Goal: Task Accomplishment & Management: Manage account settings

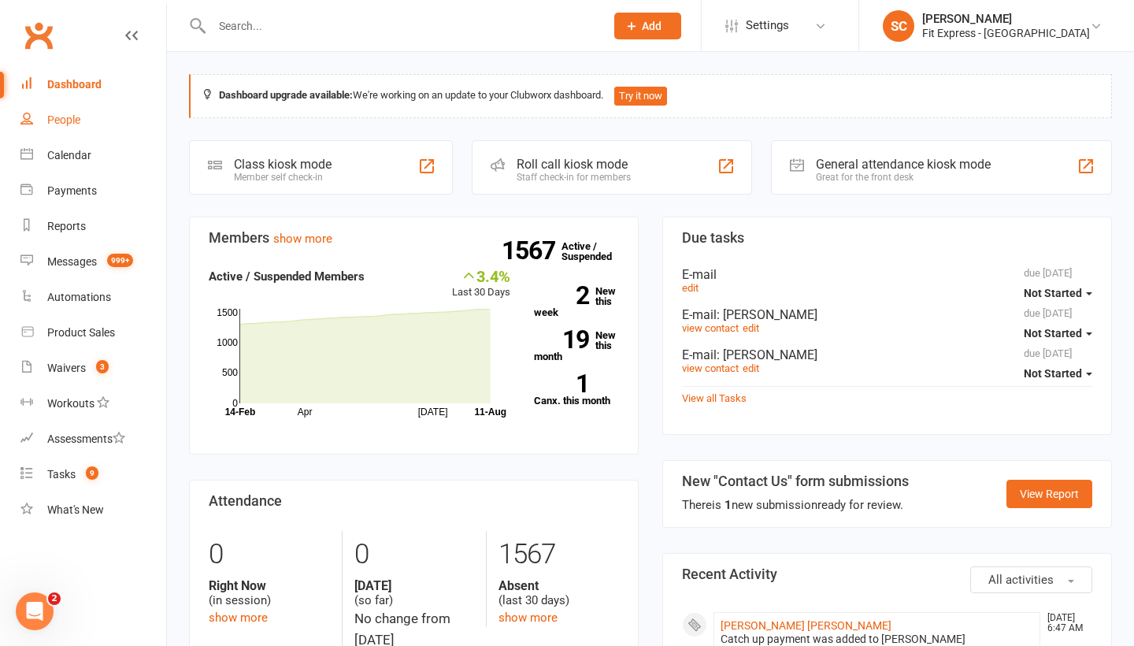
drag, startPoint x: 0, startPoint y: 0, endPoint x: 64, endPoint y: 112, distance: 128.7
click at [64, 112] on link "People" at bounding box center [93, 119] width 146 height 35
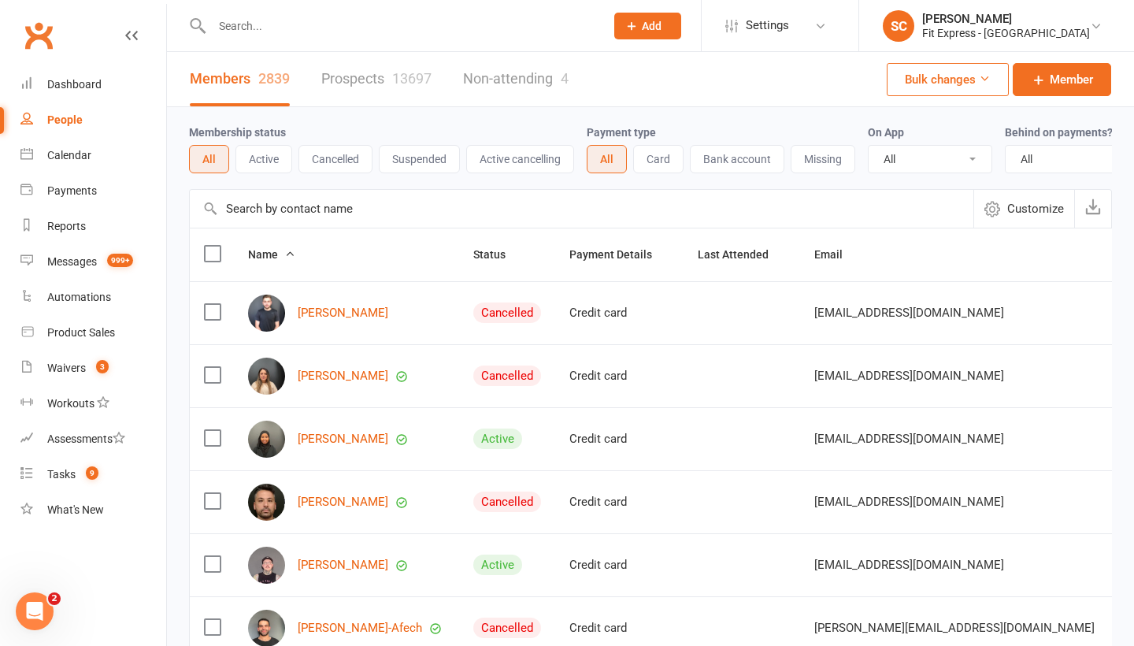
click at [259, 209] on input "text" at bounding box center [582, 209] width 784 height 38
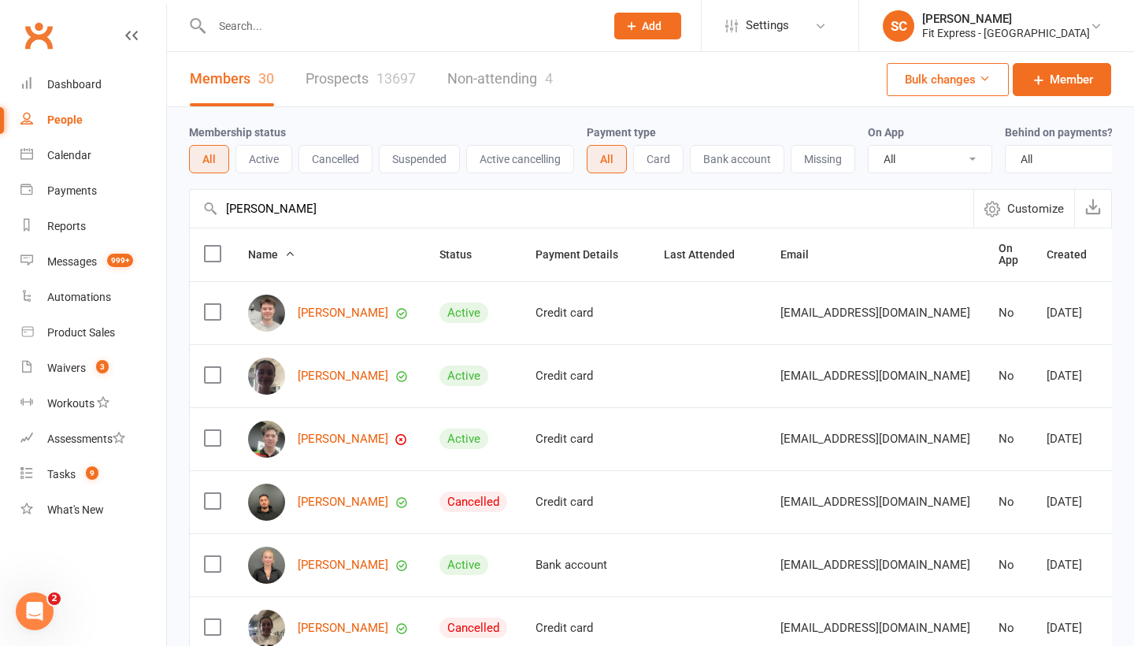
click at [267, 213] on input "Thomas penkethman" at bounding box center [582, 209] width 784 height 38
type input "penkethman"
click at [324, 308] on link "Tom Penkethman" at bounding box center [343, 312] width 91 height 13
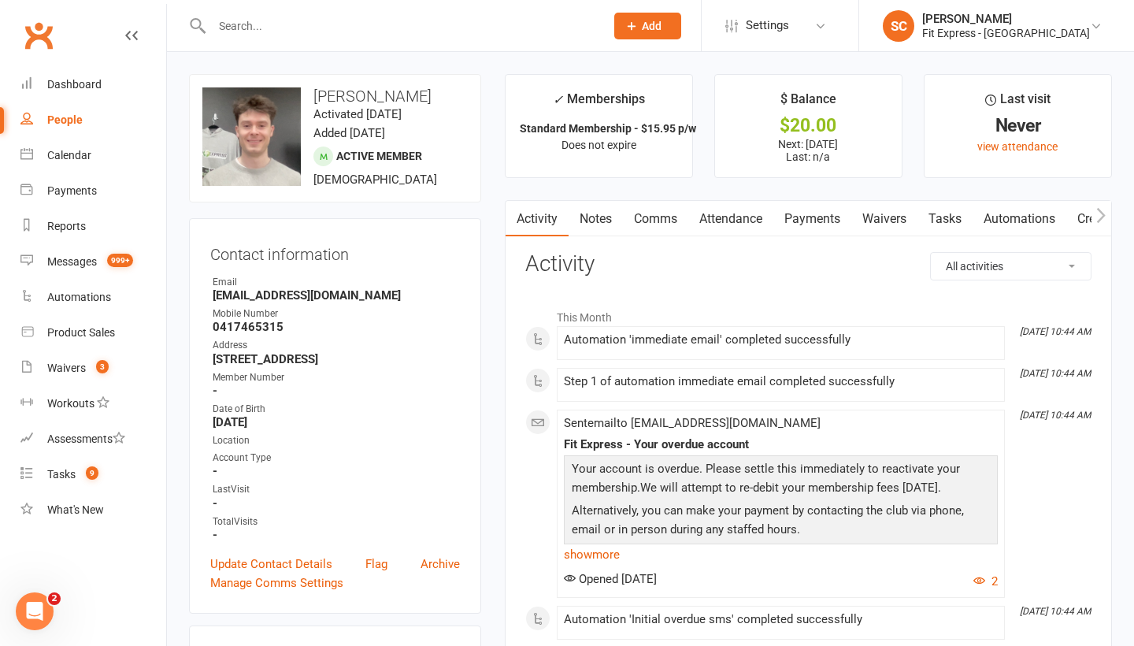
click at [831, 217] on link "Payments" at bounding box center [812, 219] width 78 height 36
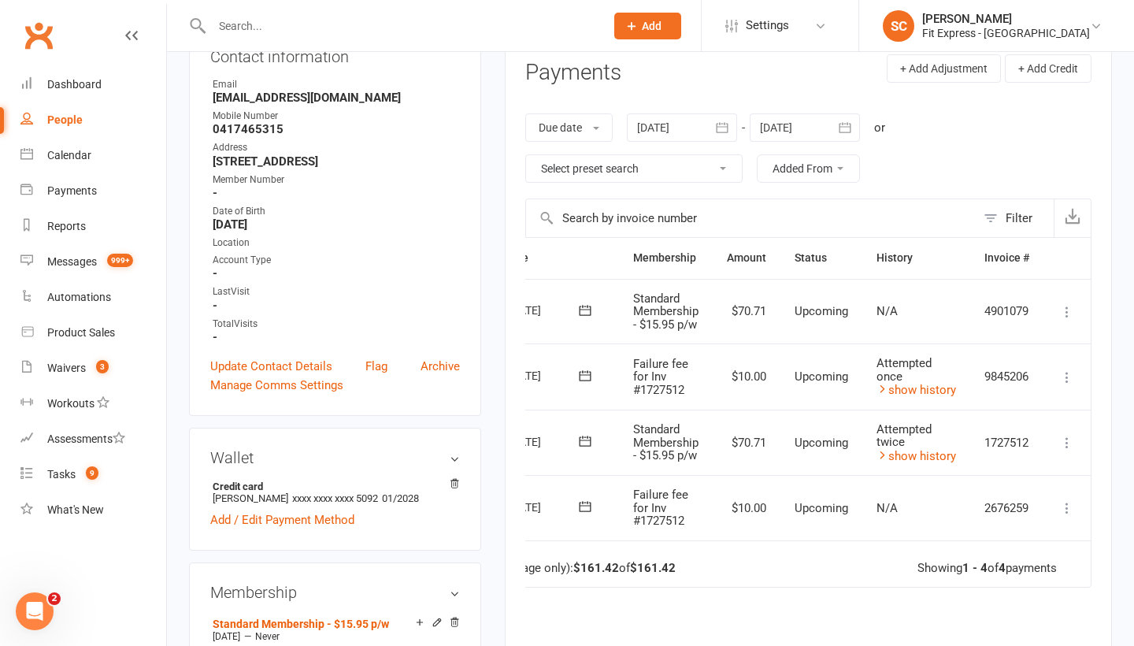
scroll to position [0, 85]
click at [1064, 372] on icon at bounding box center [1067, 377] width 16 height 16
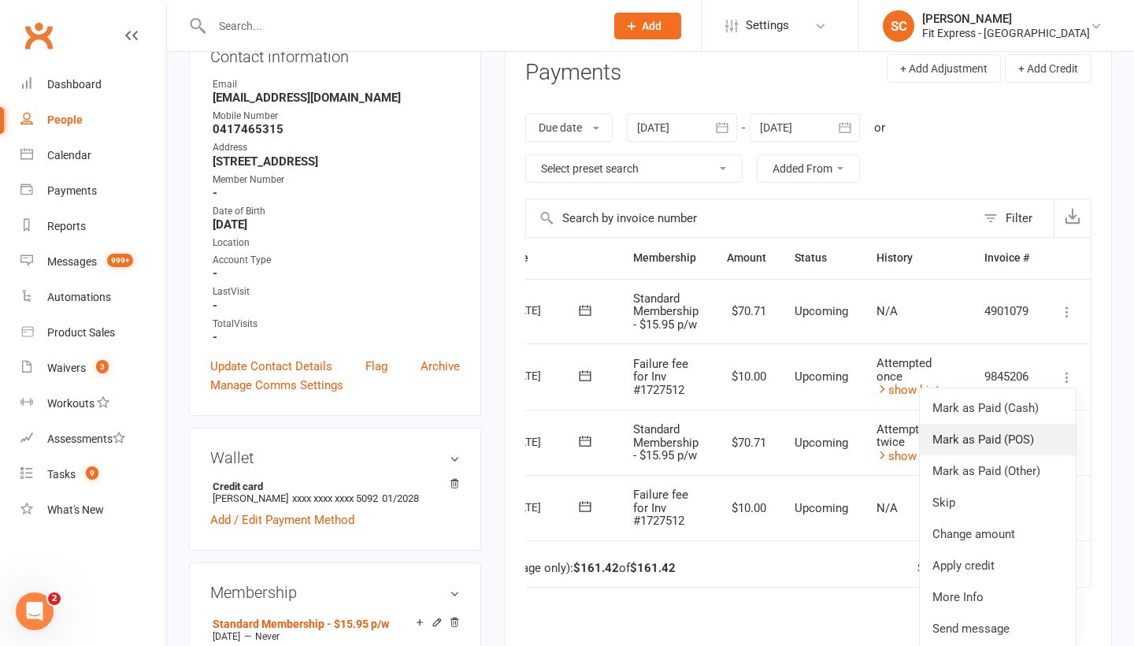
click at [976, 432] on link "Mark as Paid (POS)" at bounding box center [998, 439] width 156 height 31
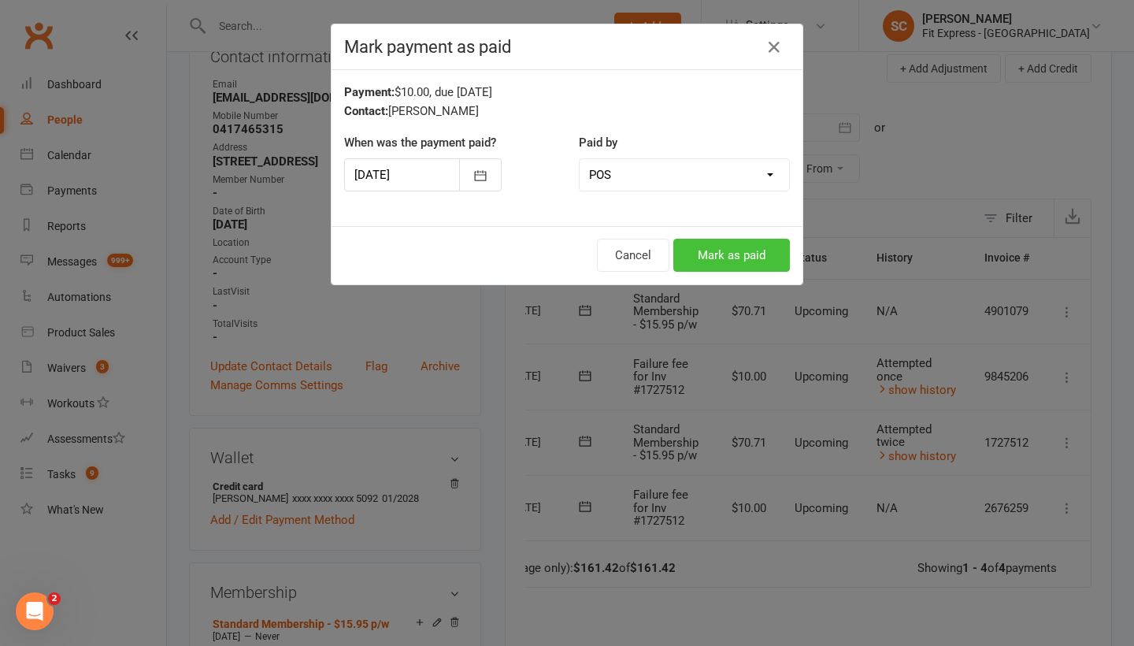
click at [739, 251] on button "Mark as paid" at bounding box center [731, 255] width 117 height 33
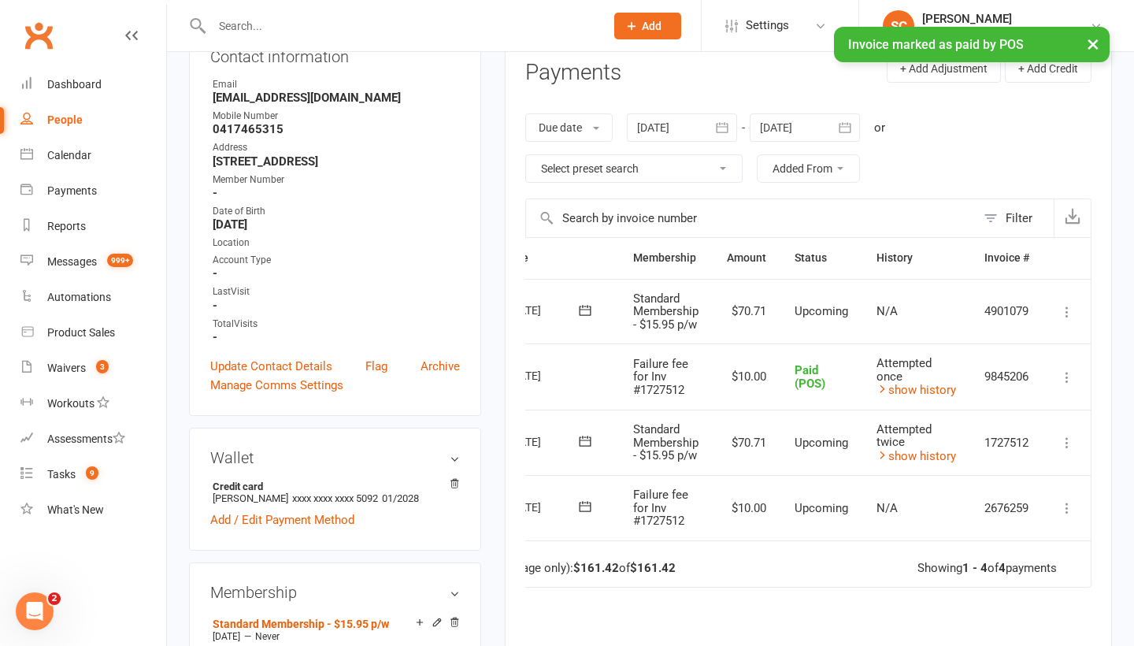
click at [1065, 437] on icon at bounding box center [1067, 443] width 16 height 16
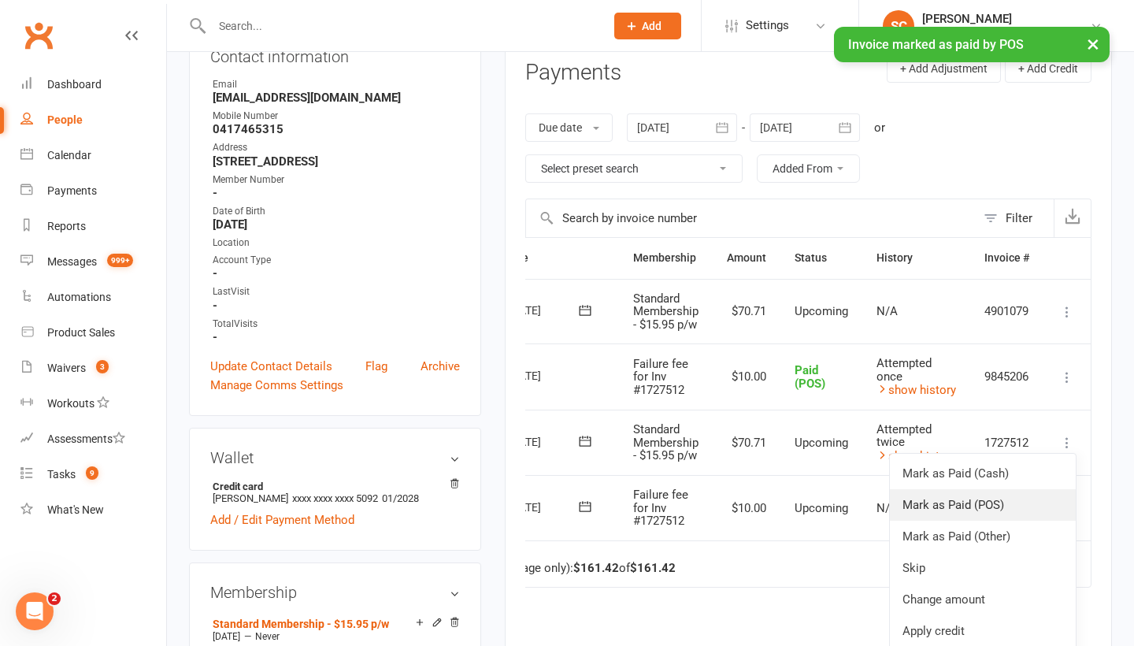
click at [948, 501] on link "Mark as Paid (POS)" at bounding box center [983, 504] width 186 height 31
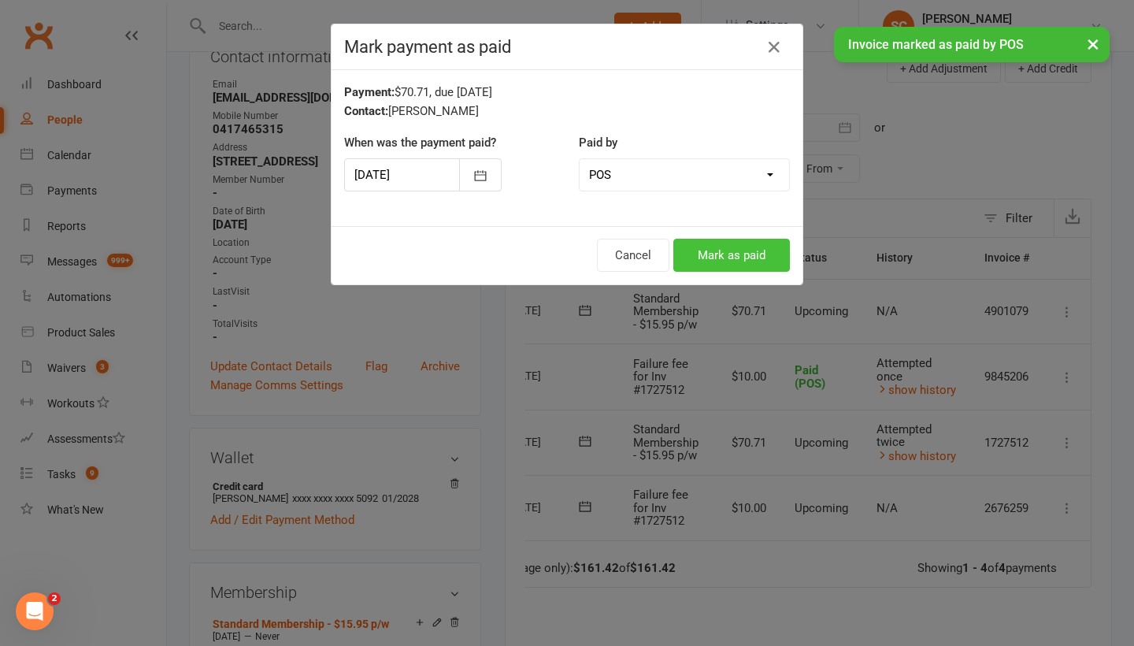
click at [734, 253] on button "Mark as paid" at bounding box center [731, 255] width 117 height 33
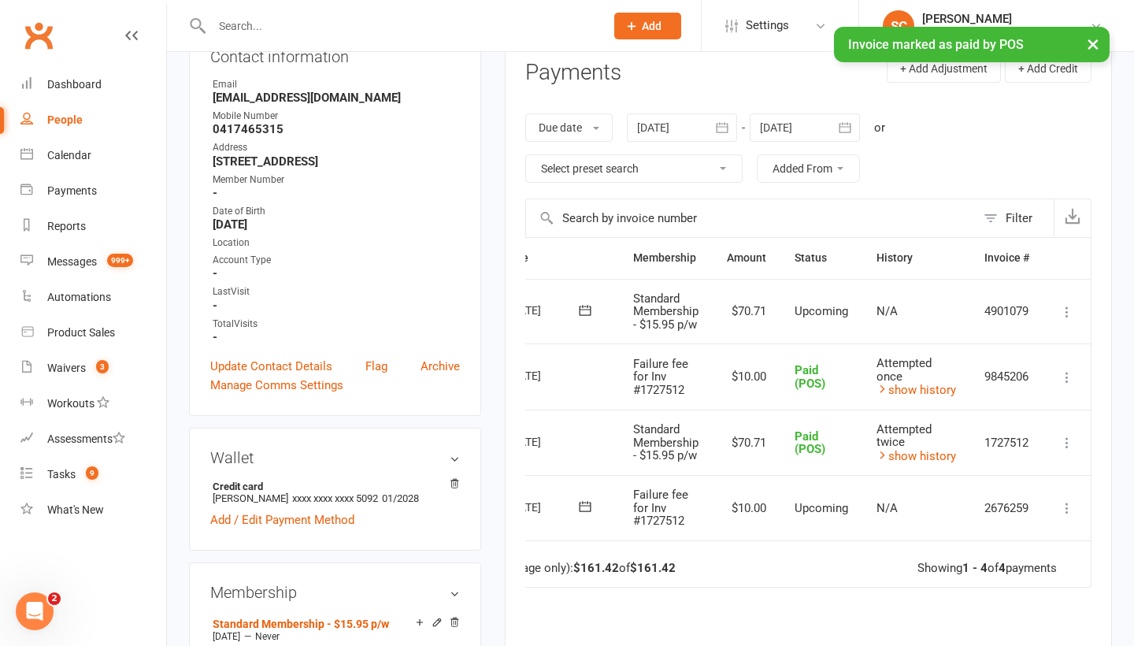
click at [1069, 502] on icon at bounding box center [1067, 508] width 16 height 16
click at [948, 619] on link "Skip" at bounding box center [998, 632] width 156 height 31
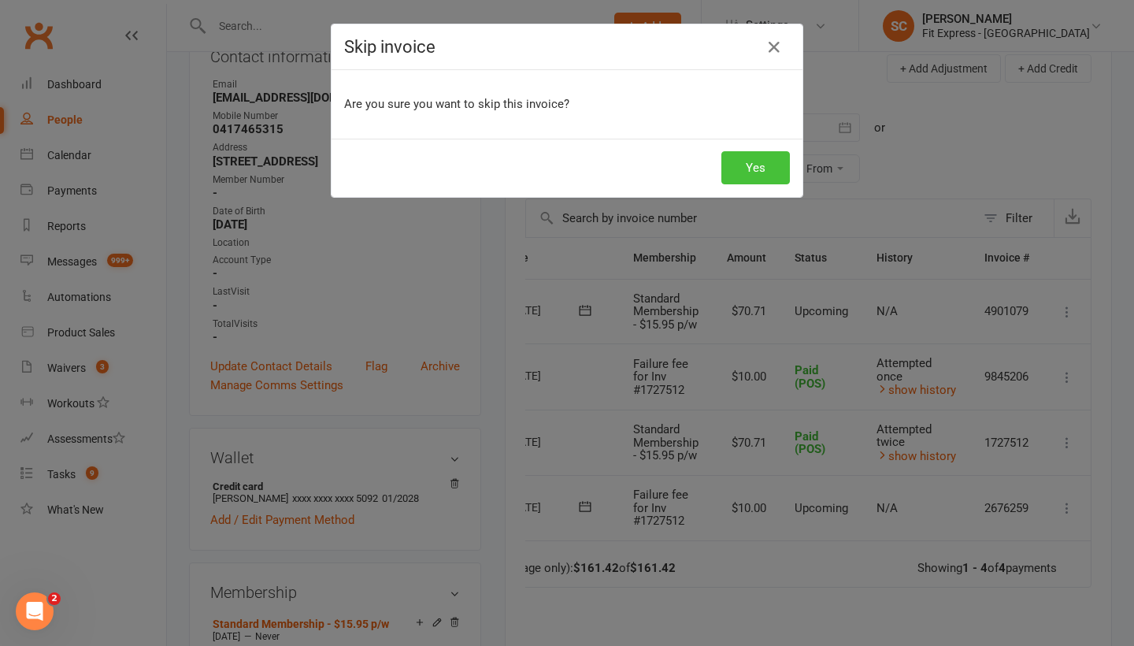
click at [765, 165] on button "Yes" at bounding box center [755, 167] width 69 height 33
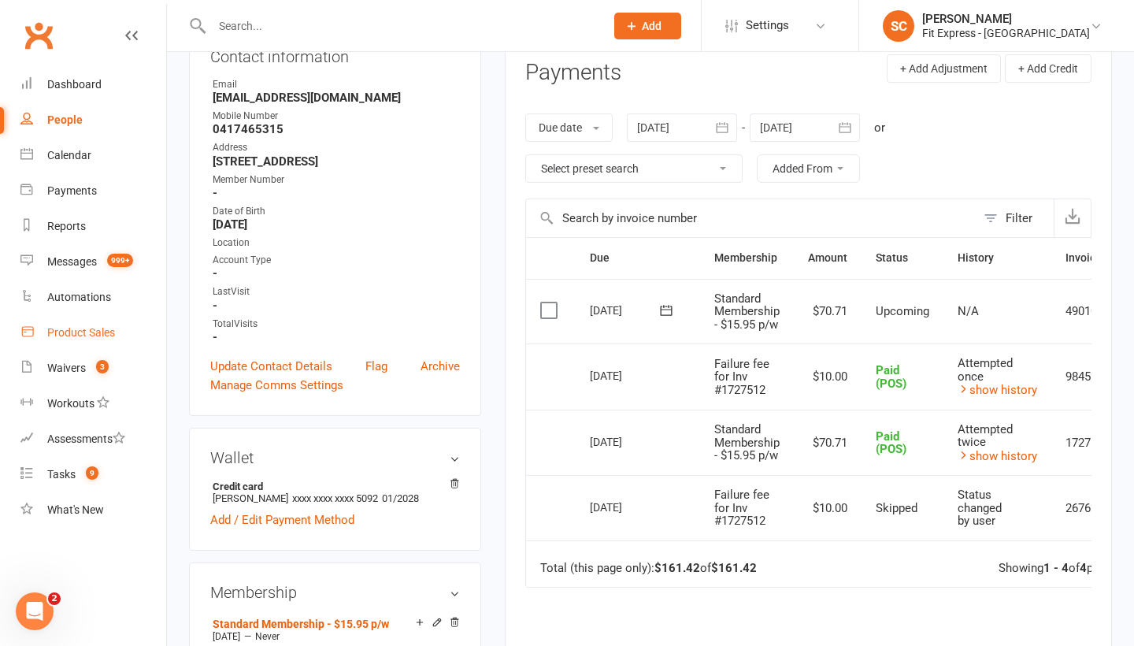
scroll to position [0, 0]
click at [63, 368] on div "Waivers" at bounding box center [66, 367] width 39 height 13
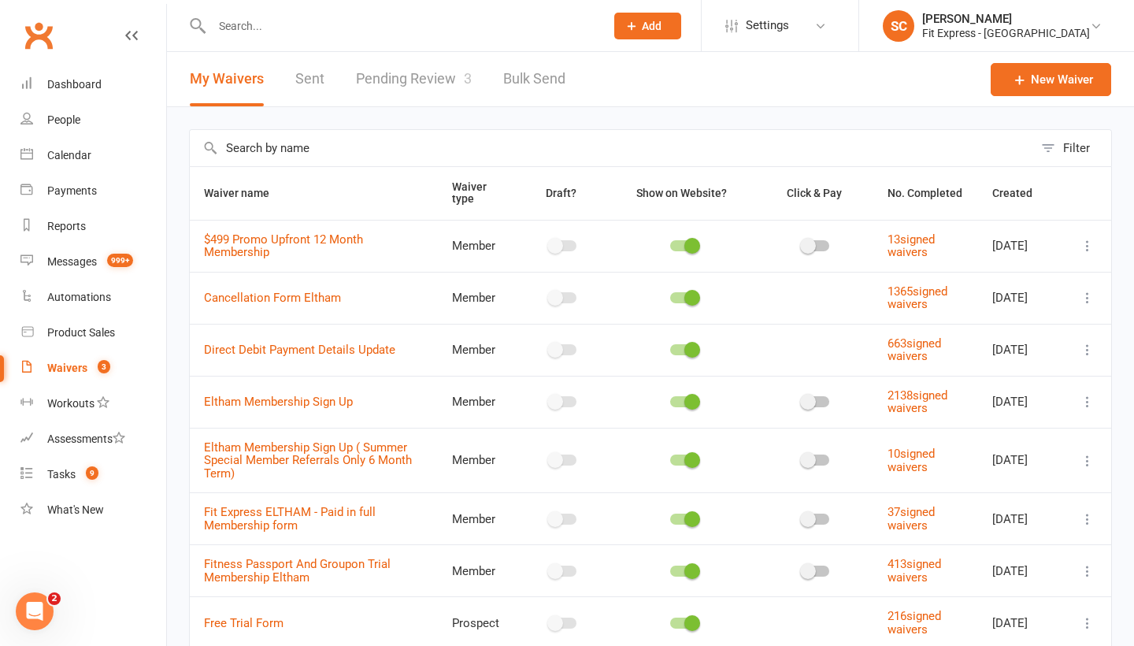
click at [436, 86] on link "Pending Review 3" at bounding box center [414, 79] width 116 height 54
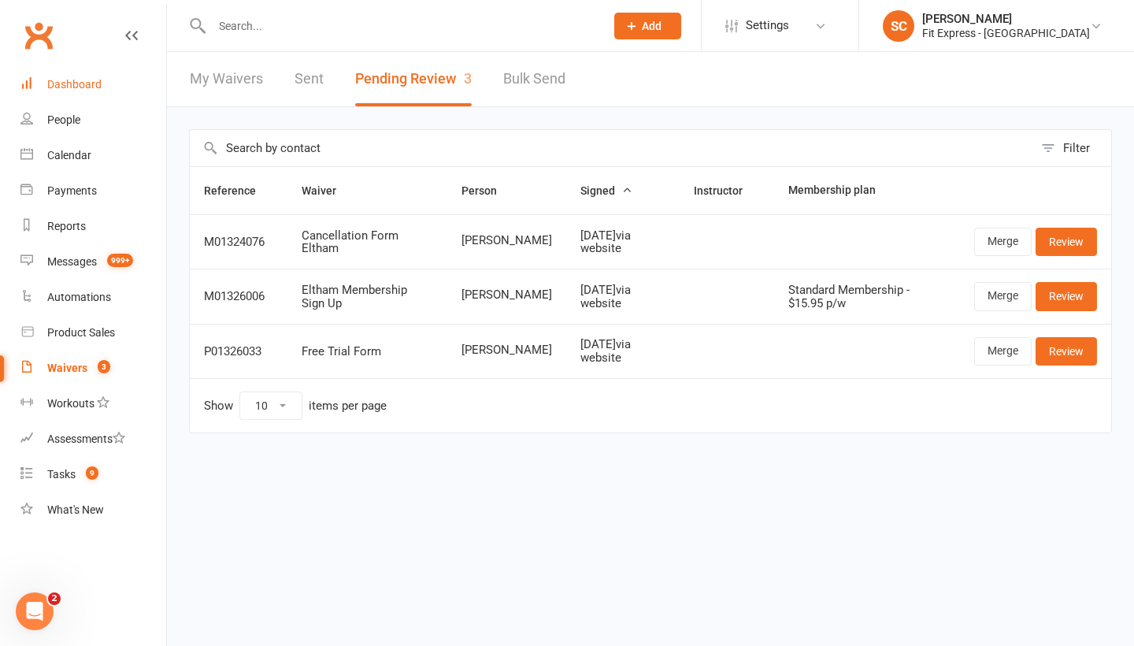
click at [79, 82] on div "Dashboard" at bounding box center [74, 84] width 54 height 13
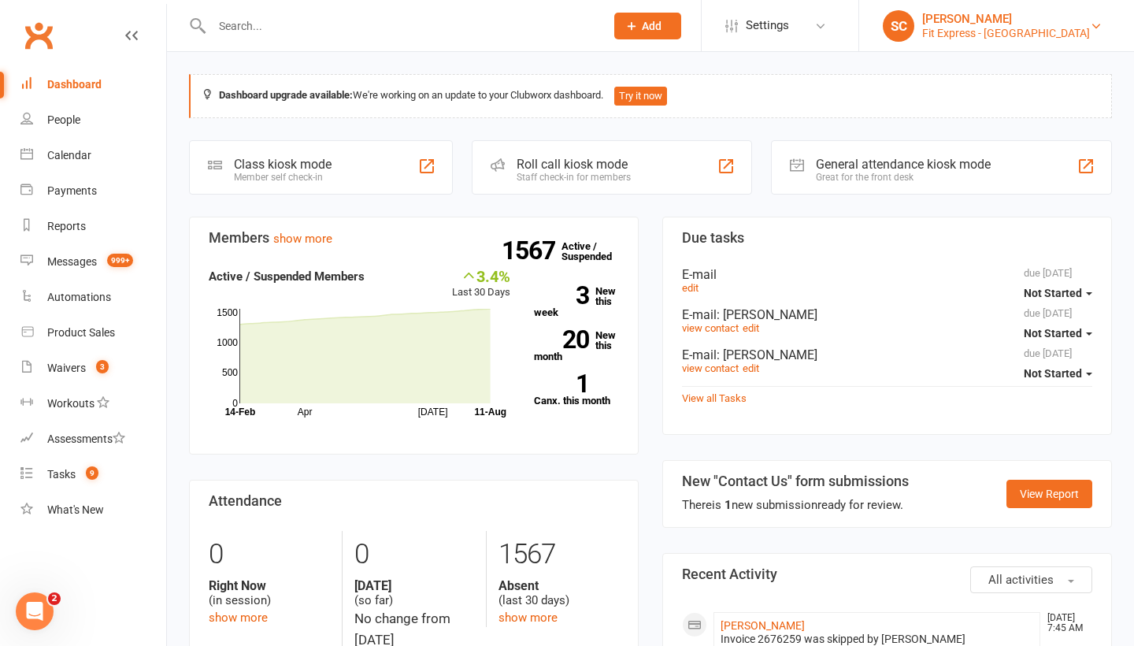
click at [1025, 22] on div "[PERSON_NAME]" at bounding box center [1006, 19] width 168 height 14
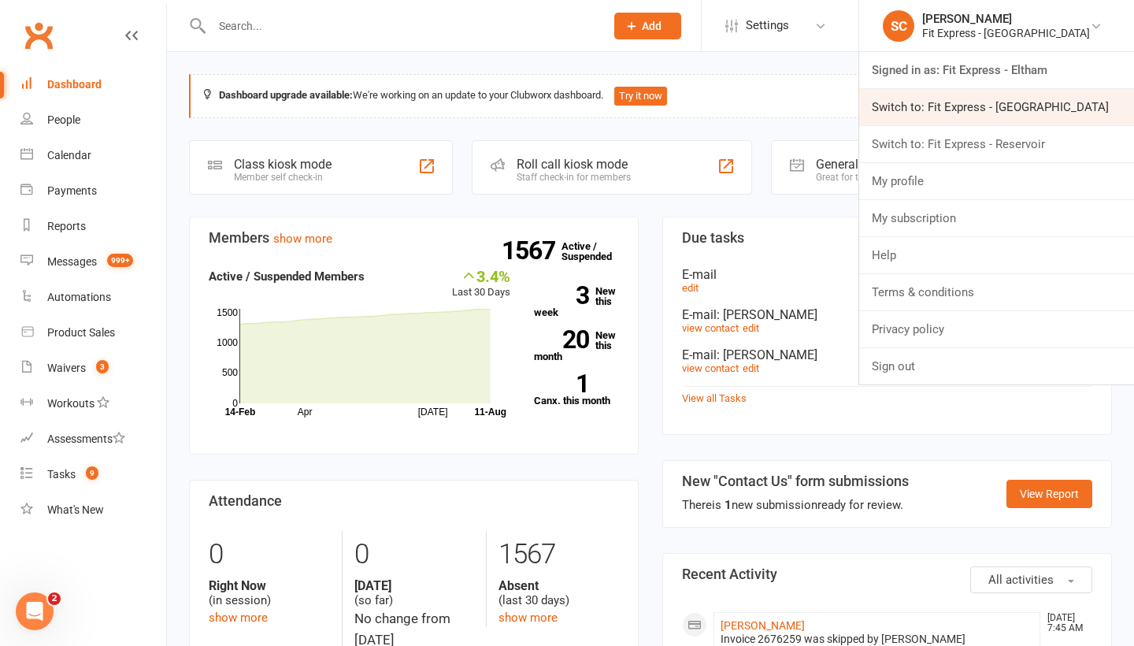
click at [982, 97] on link "Switch to: Fit Express - Heidelberg" at bounding box center [996, 107] width 275 height 36
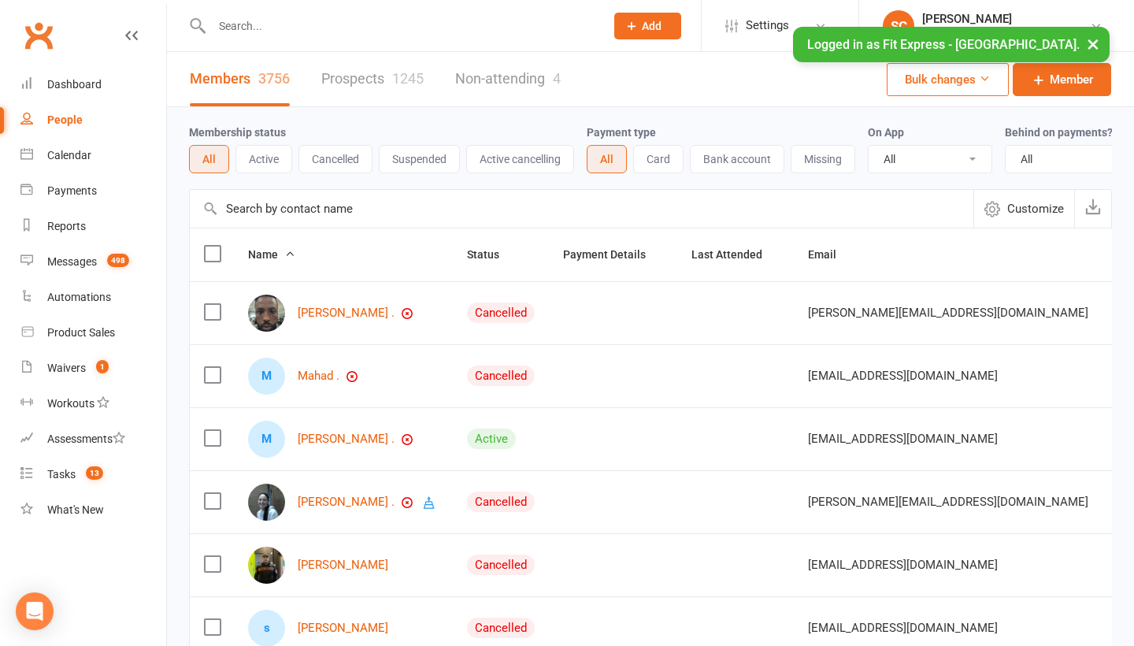
click at [312, 214] on input "text" at bounding box center [582, 209] width 784 height 38
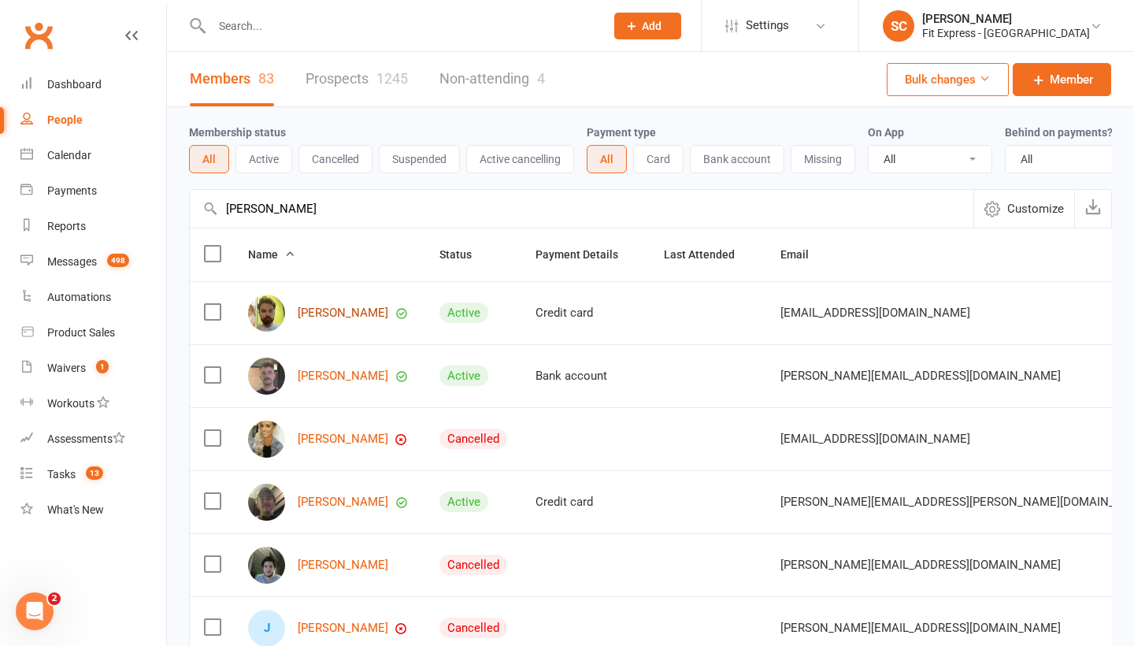
type input "[PERSON_NAME]"
click at [330, 310] on link "[PERSON_NAME]" at bounding box center [343, 312] width 91 height 13
